Goal: Task Accomplishment & Management: Use online tool/utility

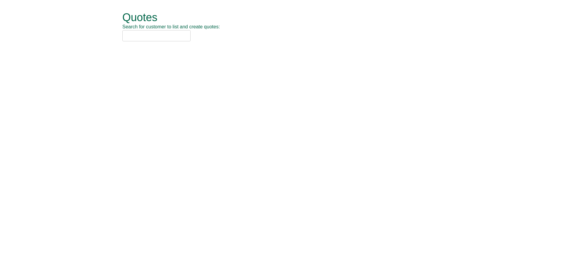
click at [147, 37] on input "text" at bounding box center [156, 35] width 68 height 11
click at [153, 34] on input "cash" at bounding box center [156, 35] width 68 height 11
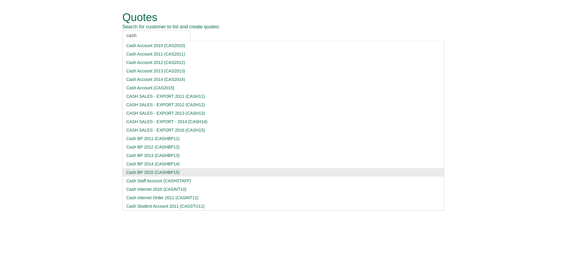
type input "cash"
click at [151, 174] on div "Cash BP 2015 (CASHBP15)" at bounding box center [283, 173] width 314 height 6
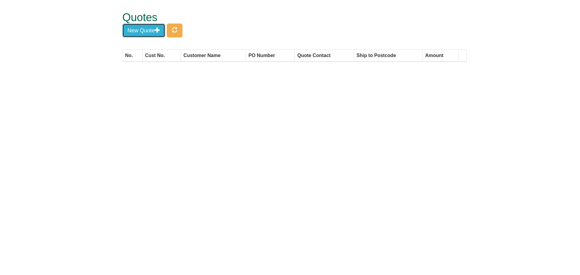
click at [158, 32] on span "button" at bounding box center [157, 29] width 5 height 5
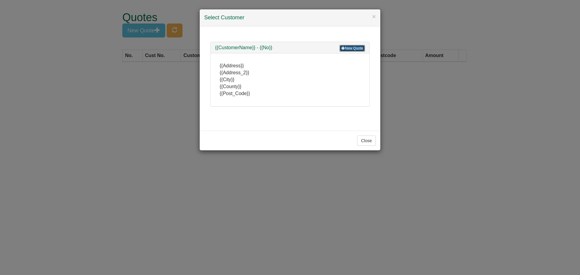
click at [345, 49] on span at bounding box center [344, 48] width 4 height 4
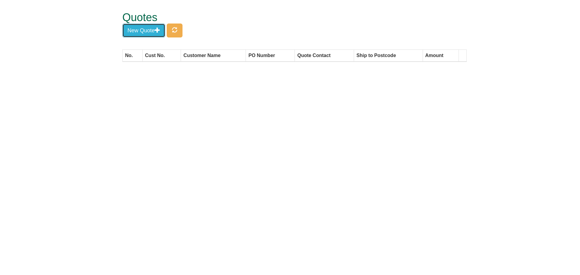
click at [136, 34] on button "New Quote" at bounding box center [143, 31] width 43 height 14
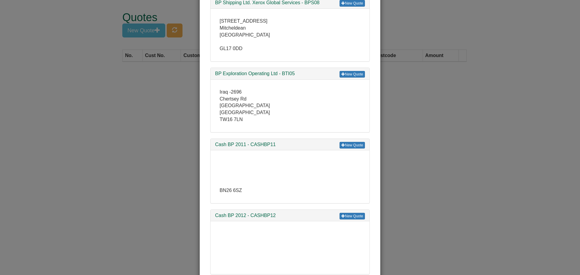
scroll to position [3323, 0]
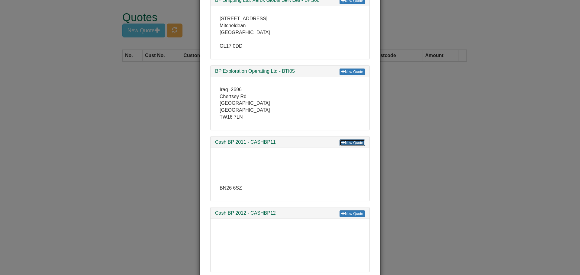
click at [354, 140] on link "New Quote" at bounding box center [352, 143] width 25 height 7
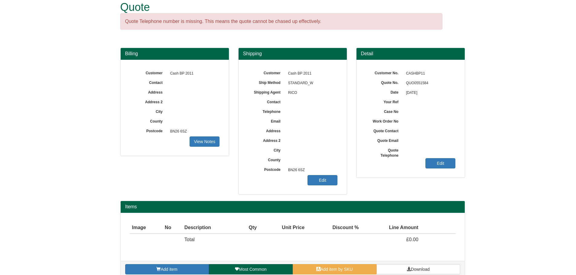
scroll to position [19, 0]
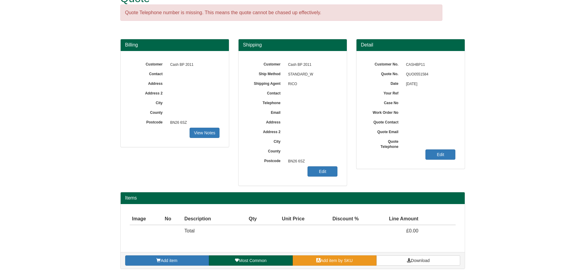
click at [295, 261] on link "Add item by SKU" at bounding box center [335, 261] width 84 height 10
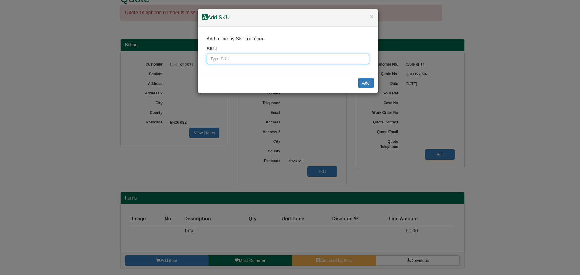
click at [300, 57] on input "text" at bounding box center [288, 59] width 163 height 10
click at [238, 58] on input "chair mat" at bounding box center [288, 59] width 163 height 10
drag, startPoint x: 234, startPoint y: 60, endPoint x: 206, endPoint y: 60, distance: 27.5
click at [207, 60] on input "chair mat" at bounding box center [288, 59] width 163 height 10
type input "c"
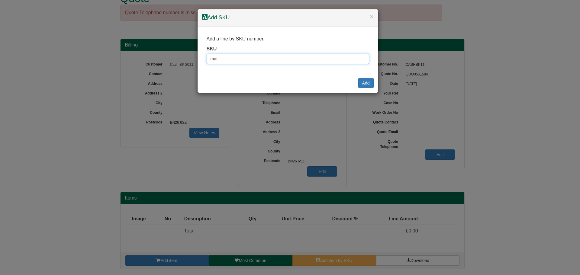
type input "mat"
click at [375, 14] on div "× Add SKU" at bounding box center [288, 17] width 181 height 17
click at [373, 17] on button "×" at bounding box center [372, 16] width 4 height 6
